Goal: Find specific page/section: Find specific page/section

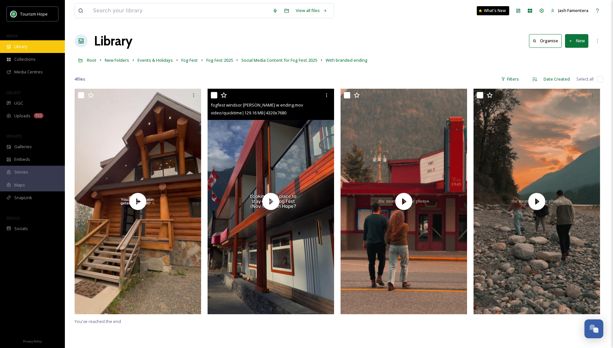
click at [20, 45] on span "Library" at bounding box center [20, 46] width 13 height 6
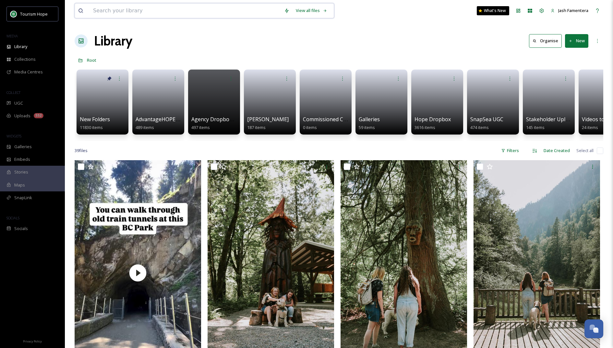
click at [117, 14] on input at bounding box center [185, 11] width 191 height 14
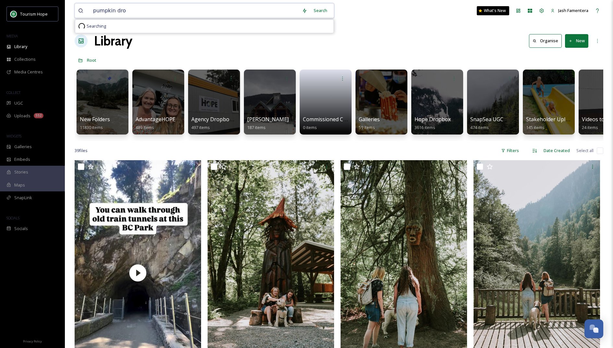
type input "pumpkin drop"
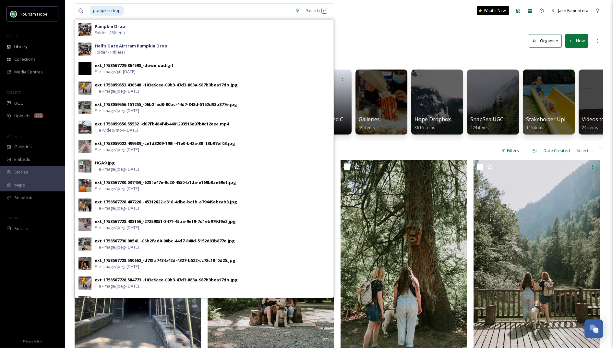
click at [385, 34] on div "Library Organise New" at bounding box center [339, 40] width 529 height 19
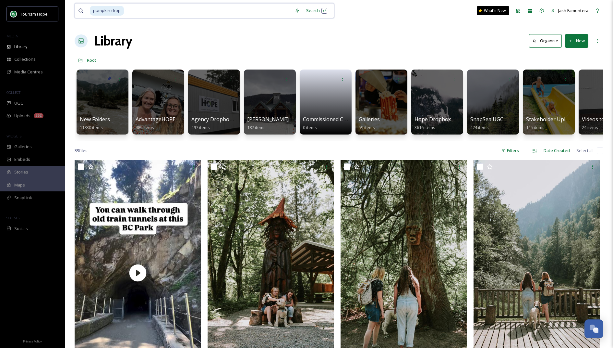
click at [144, 8] on input at bounding box center [208, 11] width 167 height 14
click at [34, 49] on div "Library" at bounding box center [32, 46] width 65 height 13
click at [106, 104] on div at bounding box center [102, 102] width 53 height 66
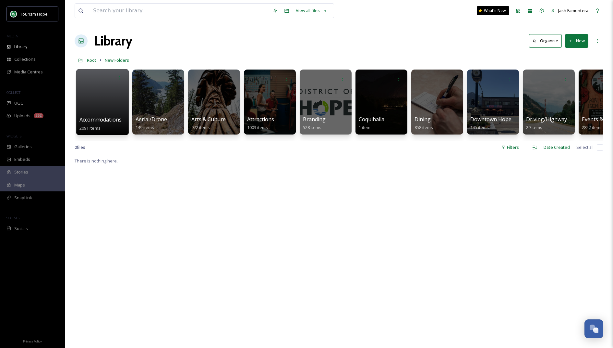
click at [107, 104] on div at bounding box center [102, 102] width 53 height 66
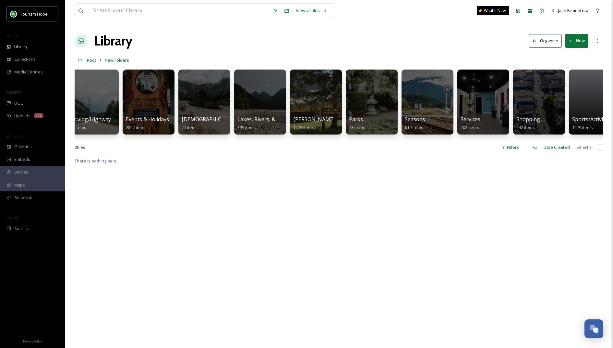
scroll to position [0, 501]
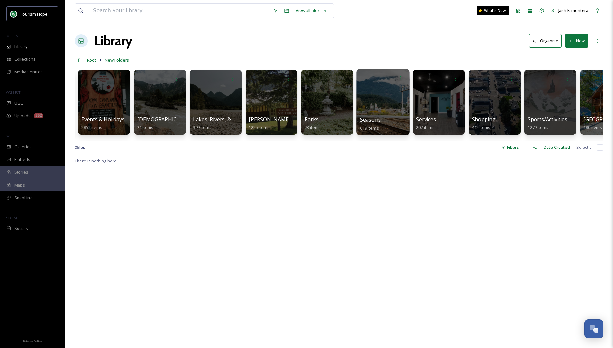
click at [384, 108] on div at bounding box center [383, 102] width 53 height 66
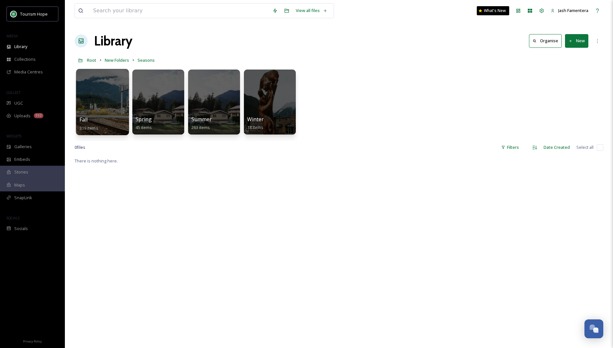
click at [120, 110] on div at bounding box center [102, 102] width 53 height 66
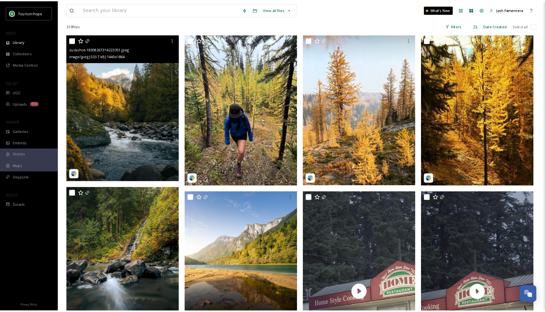
scroll to position [51, 0]
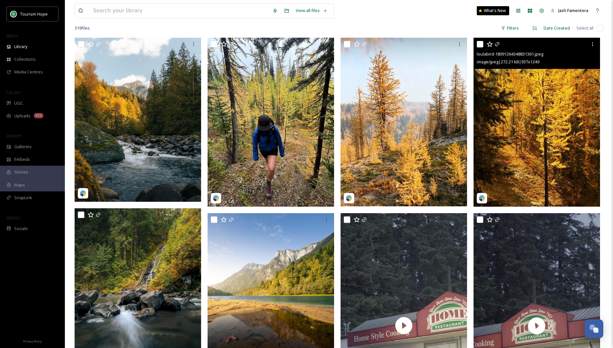
click at [507, 114] on img at bounding box center [537, 122] width 127 height 169
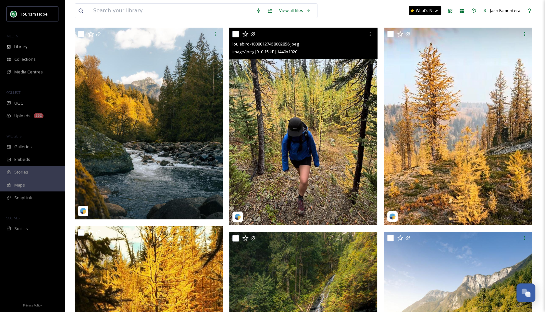
scroll to position [55, 0]
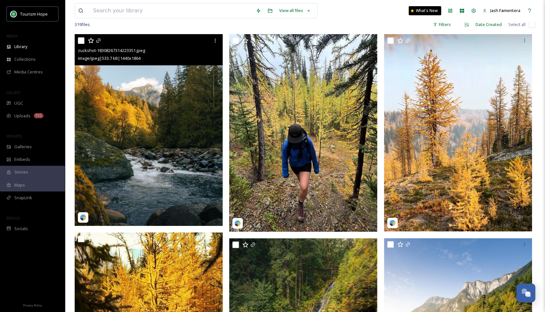
click at [168, 138] on img at bounding box center [149, 129] width 148 height 191
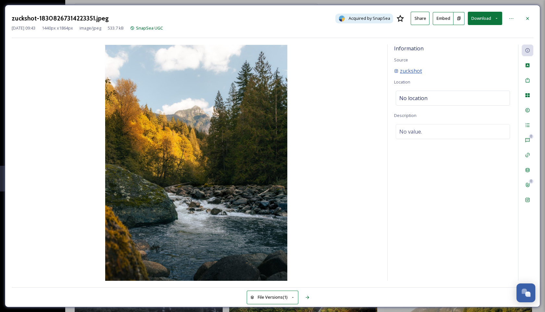
click at [410, 68] on span "zuckshot" at bounding box center [411, 71] width 22 height 8
drag, startPoint x: 458, startPoint y: 69, endPoint x: 397, endPoint y: 69, distance: 61.3
click at [397, 69] on div "zuckshot" at bounding box center [452, 71] width 117 height 8
copy span "zuckshot"
click at [532, 14] on div at bounding box center [527, 19] width 12 height 12
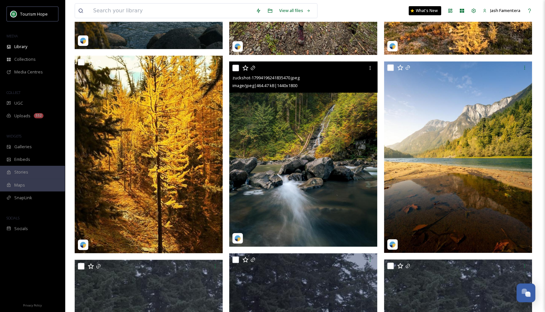
scroll to position [228, 0]
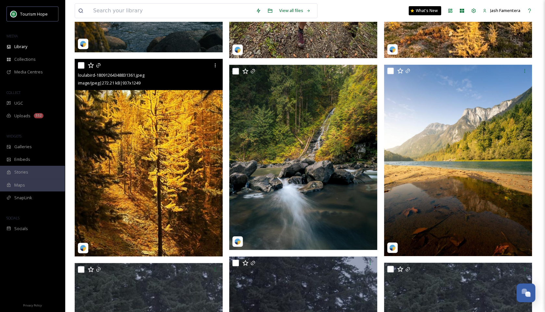
click at [174, 151] on img at bounding box center [149, 157] width 148 height 197
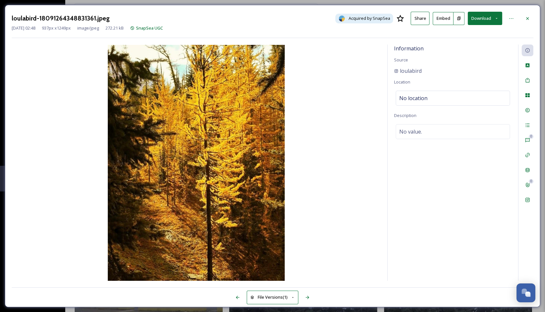
click at [426, 69] on div "loulabird" at bounding box center [452, 71] width 117 height 8
drag, startPoint x: 423, startPoint y: 68, endPoint x: 398, endPoint y: 68, distance: 25.0
click at [398, 68] on div "loulabird" at bounding box center [452, 71] width 117 height 8
copy span "loulabird"
click at [522, 20] on div at bounding box center [527, 19] width 12 height 12
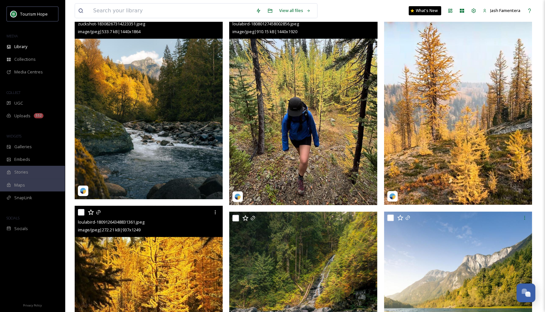
scroll to position [65, 0]
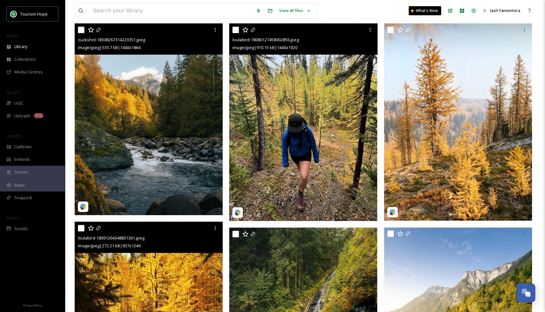
click at [303, 139] on img at bounding box center [303, 121] width 148 height 197
